Goal: Task Accomplishment & Management: Manage account settings

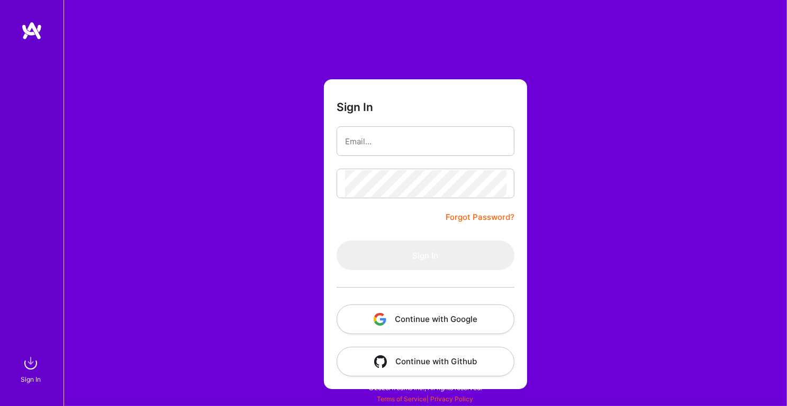
type input "[EMAIL_ADDRESS][DOMAIN_NAME]"
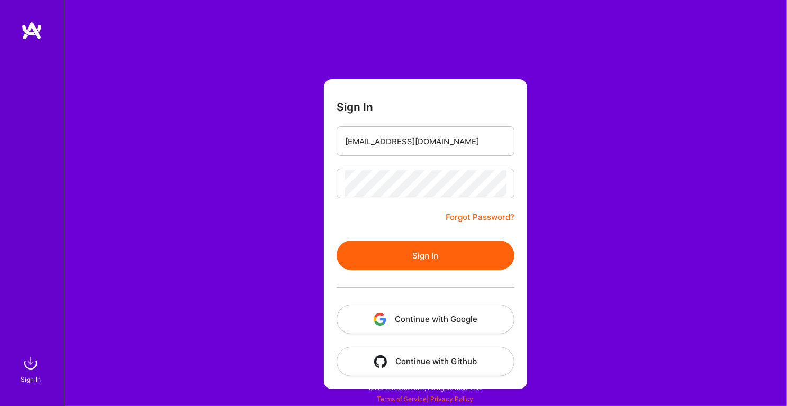
click at [389, 260] on button "Sign In" at bounding box center [425, 256] width 178 height 30
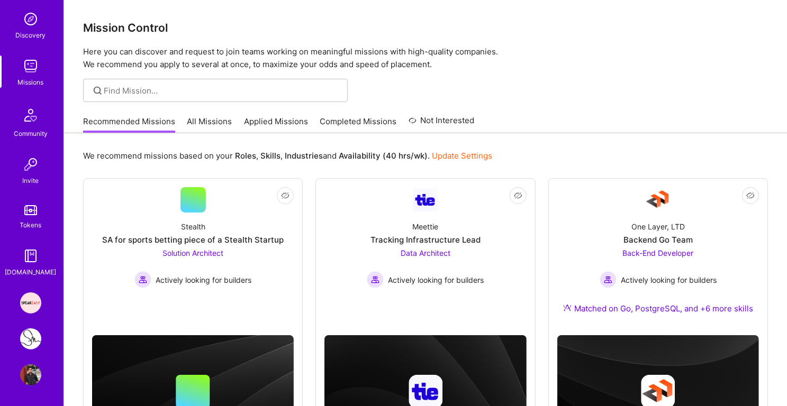
click at [270, 125] on link "Applied Missions" at bounding box center [276, 124] width 64 height 17
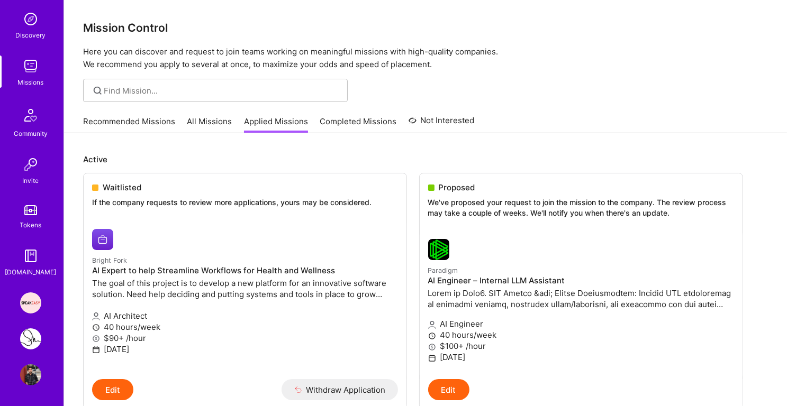
click at [152, 125] on link "Recommended Missions" at bounding box center [129, 124] width 92 height 17
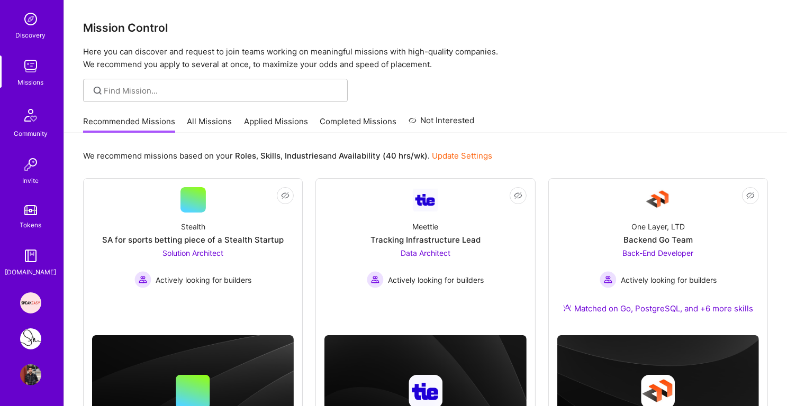
click at [279, 121] on link "Applied Missions" at bounding box center [276, 124] width 64 height 17
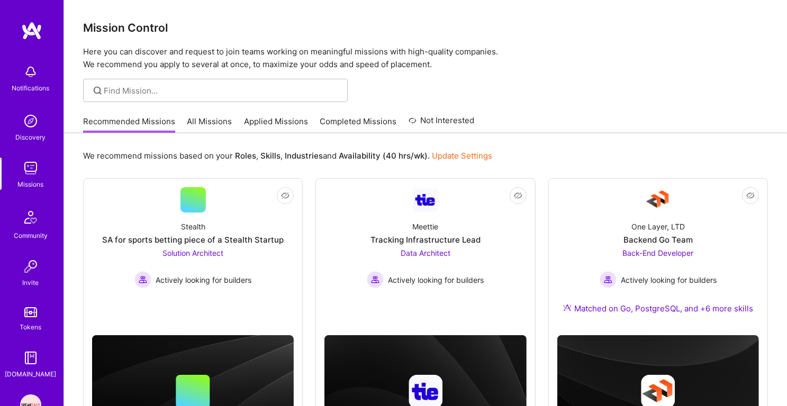
click at [278, 115] on div "Recommended Missions All Missions Applied Missions Completed Missions Not Inter…" at bounding box center [278, 121] width 391 height 23
click at [275, 124] on link "Applied Missions" at bounding box center [276, 124] width 64 height 17
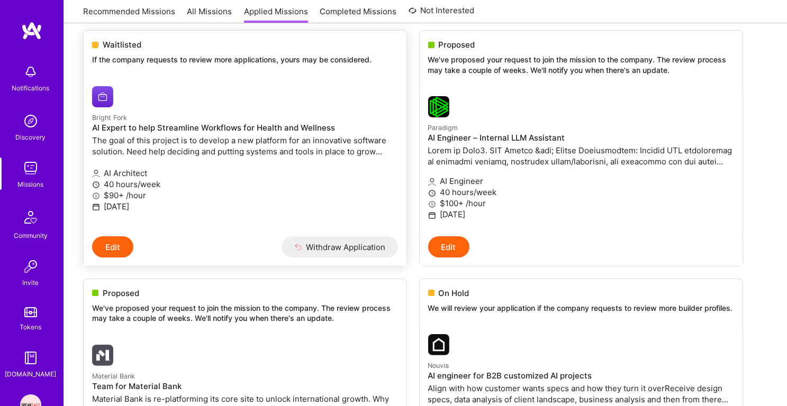
scroll to position [263, 0]
